Goal: Check status: Check status

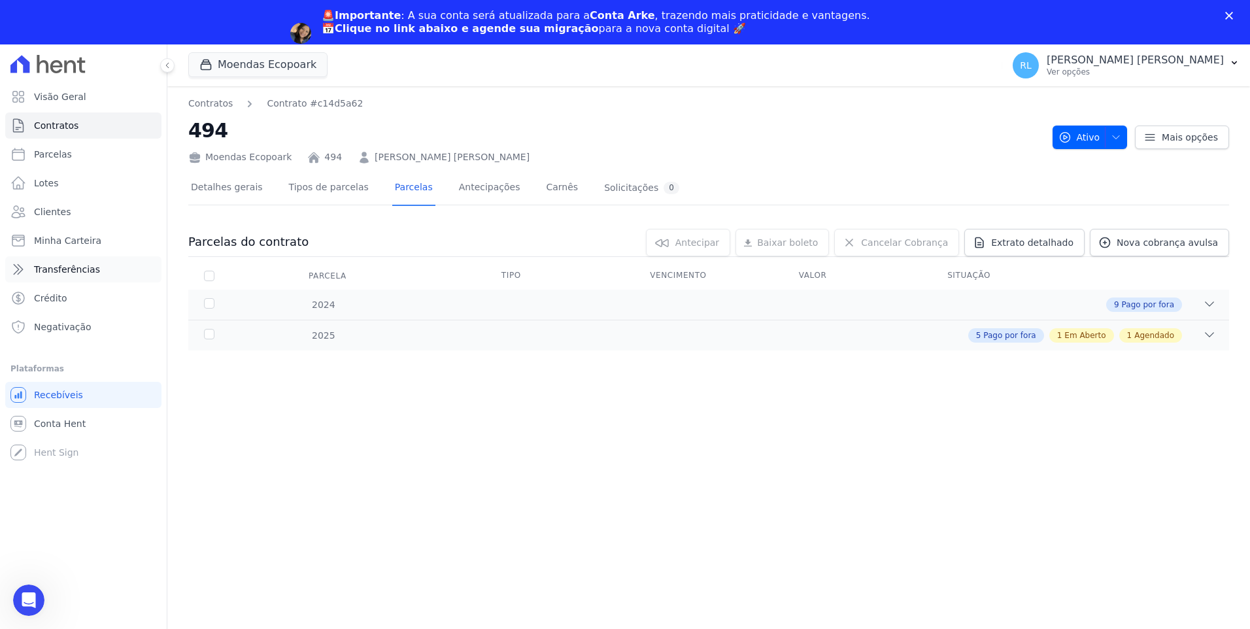
click at [86, 270] on span "Transferências" at bounding box center [67, 269] width 66 height 13
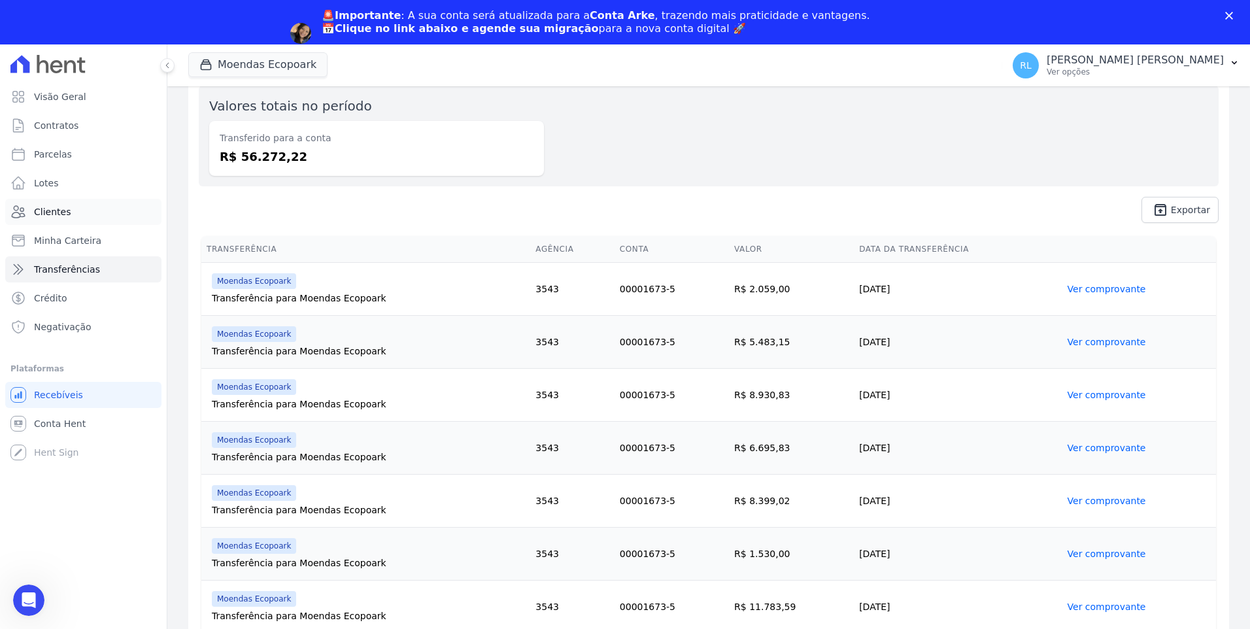
scroll to position [118, 0]
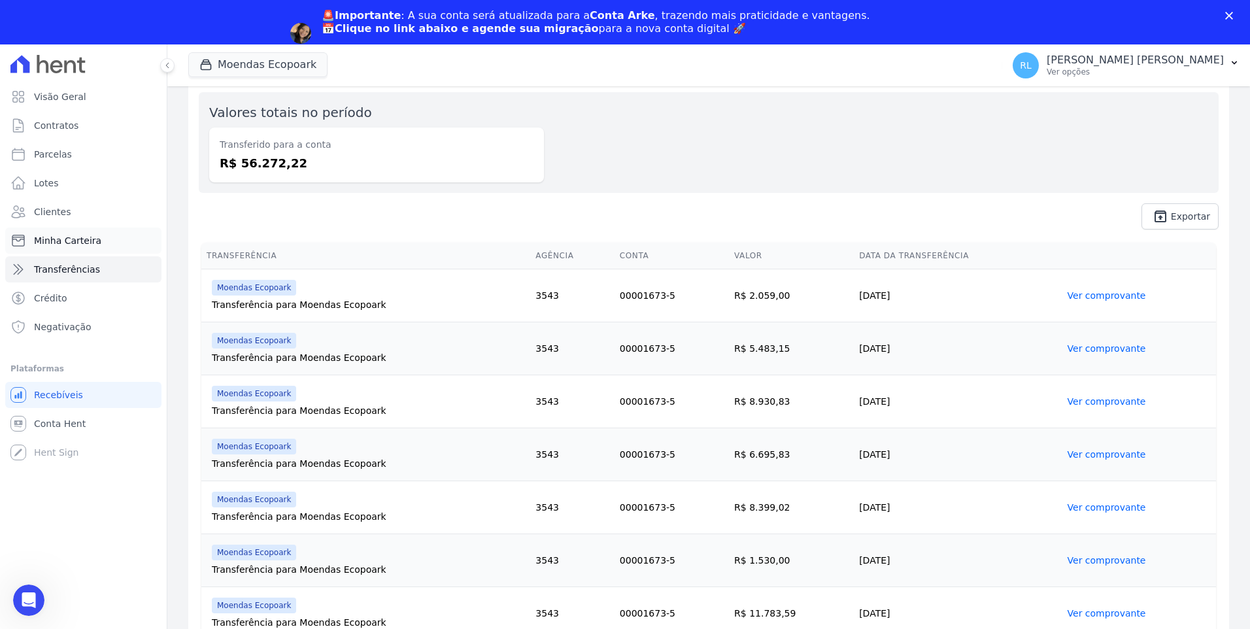
click at [76, 231] on link "Minha Carteira" at bounding box center [83, 240] width 156 height 26
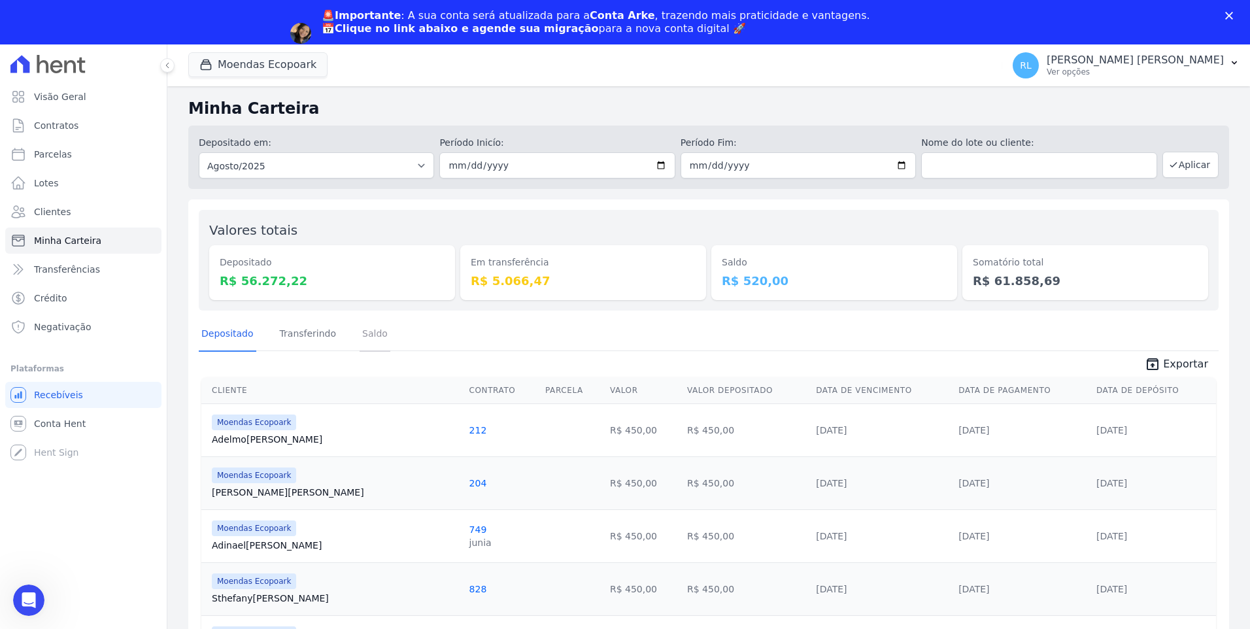
click at [371, 335] on link "Saldo" at bounding box center [374, 335] width 31 height 34
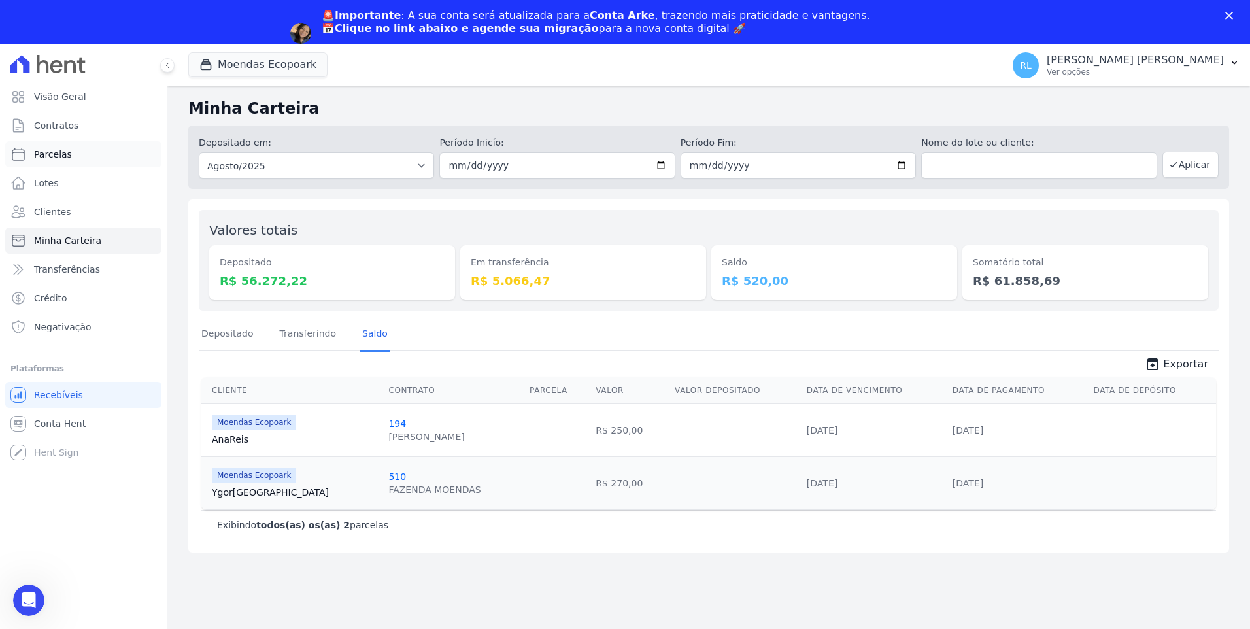
click at [83, 159] on link "Parcelas" at bounding box center [83, 154] width 156 height 26
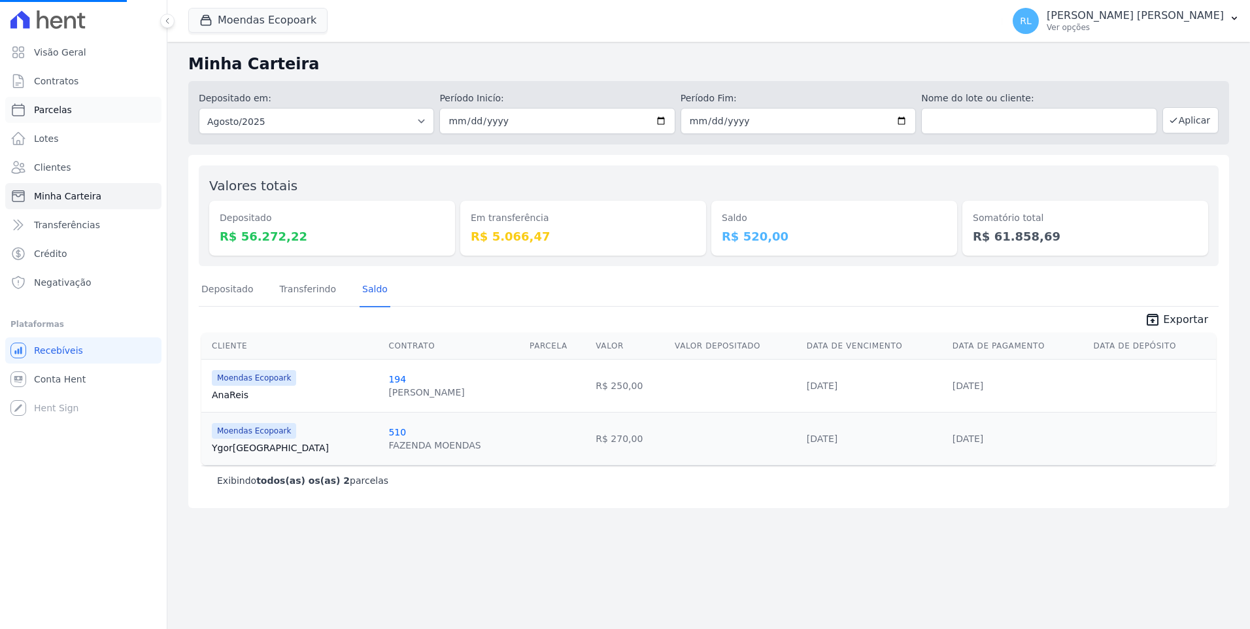
select select
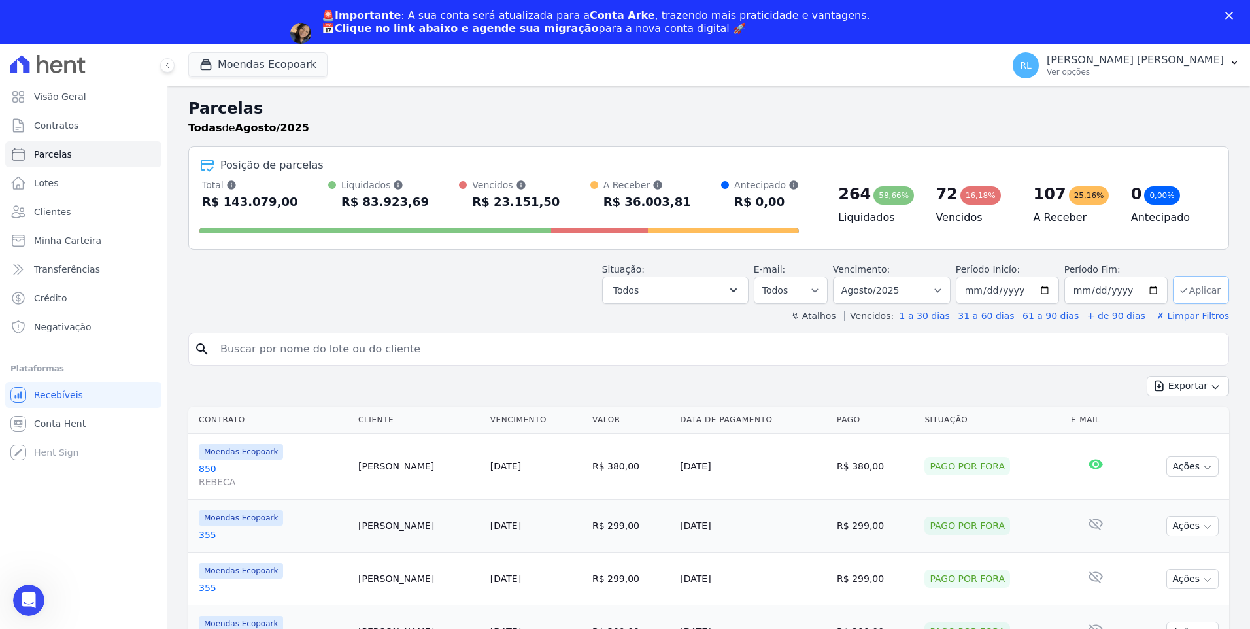
click at [1195, 292] on button "Aplicar" at bounding box center [1201, 290] width 56 height 28
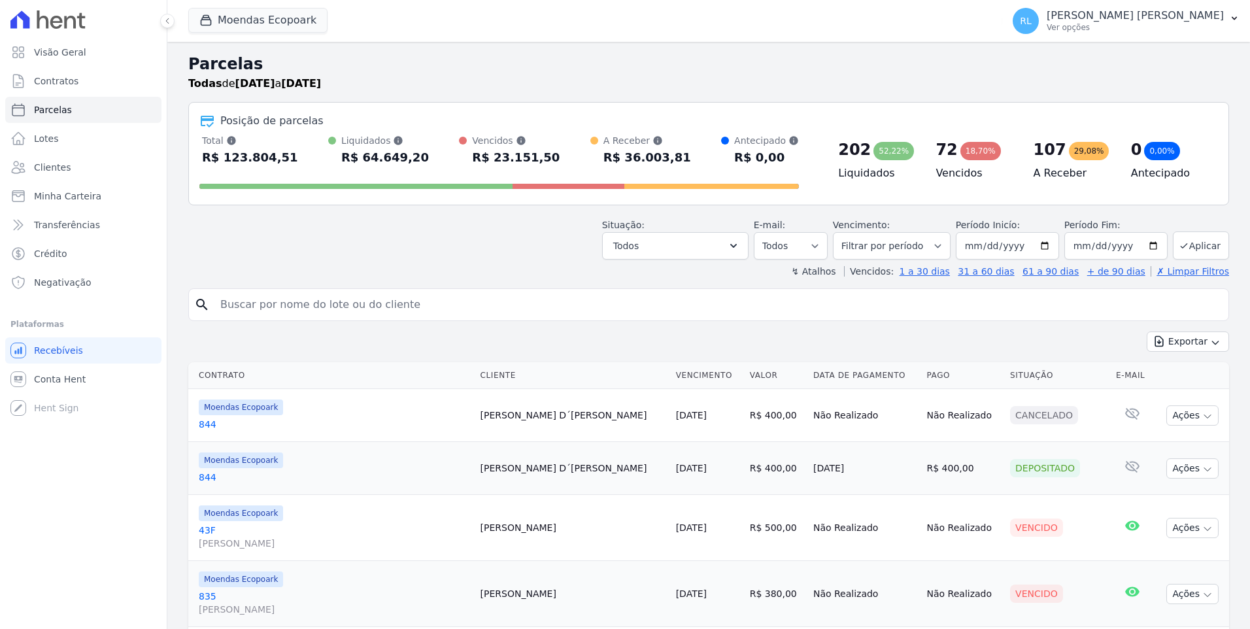
select select
